Goal: Find specific page/section: Find specific page/section

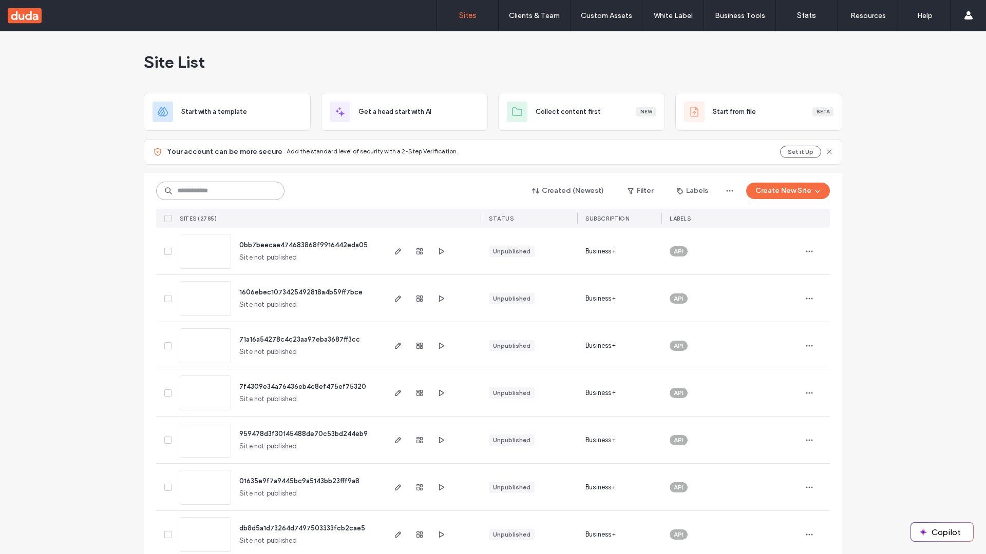
click at [220, 191] on input at bounding box center [220, 191] width 128 height 18
type input "**********"
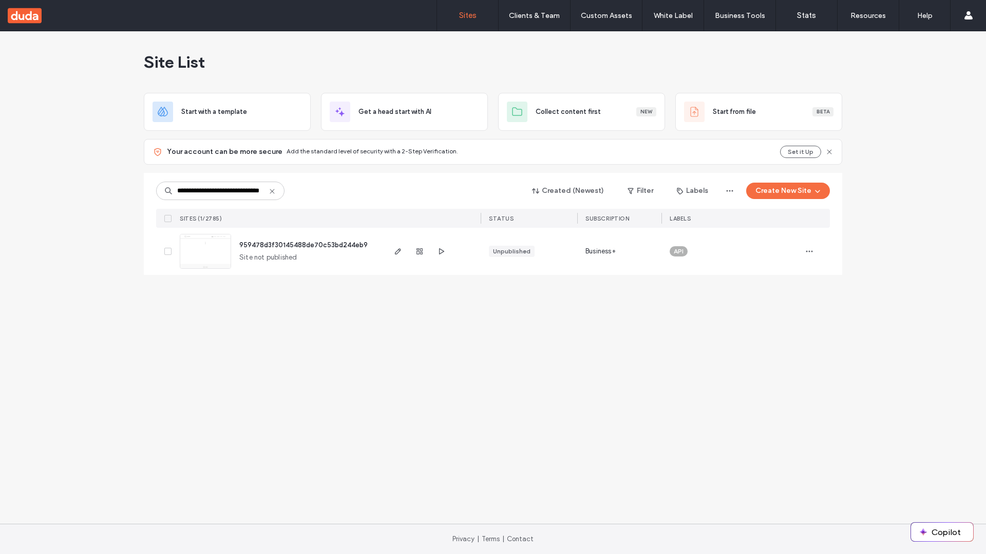
click at [304, 245] on span "959478d3f30145488de70c53bd244eb9" at bounding box center [303, 245] width 128 height 8
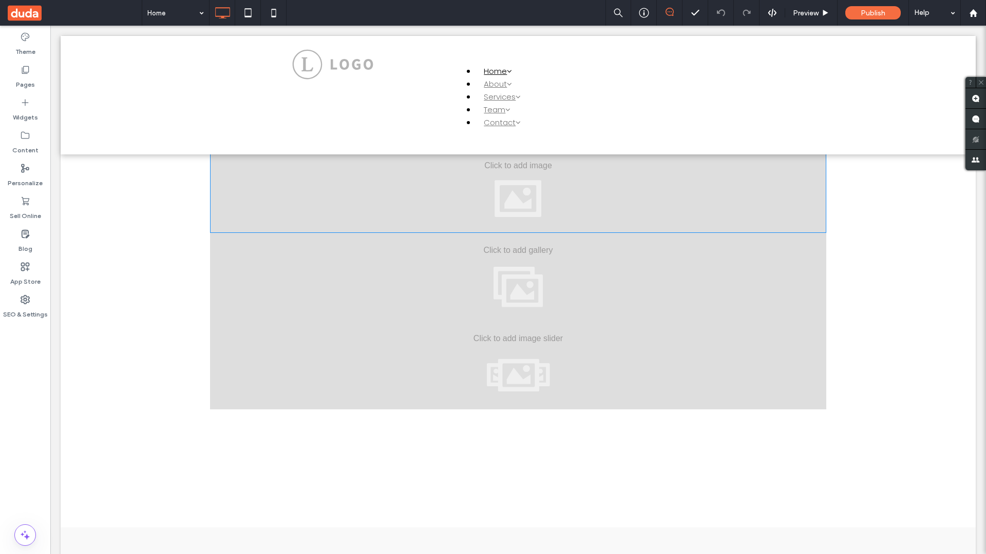
click at [518, 188] on div at bounding box center [518, 189] width 616 height 88
